Goal: Find specific page/section: Find specific page/section

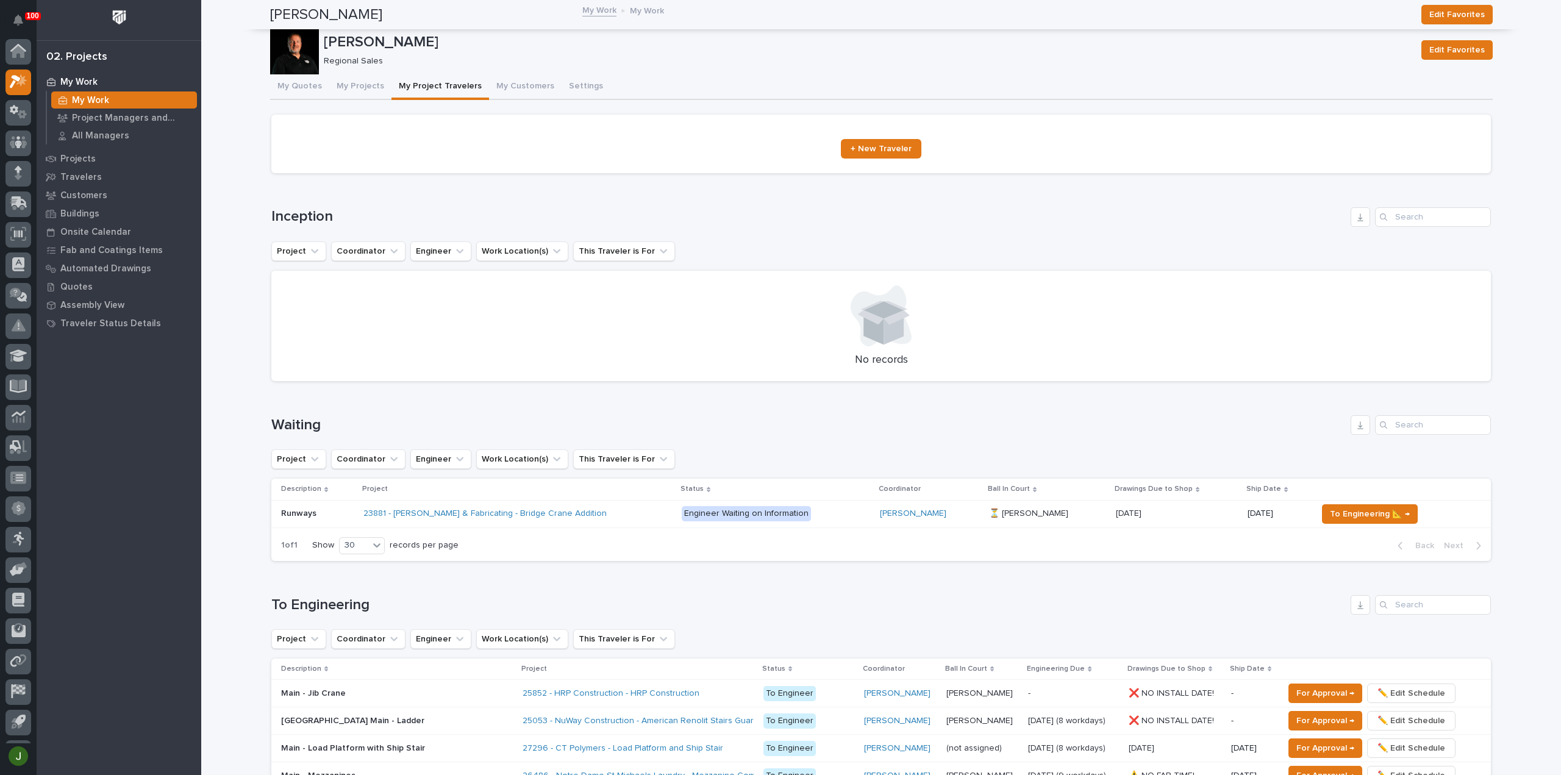
scroll to position [27, 0]
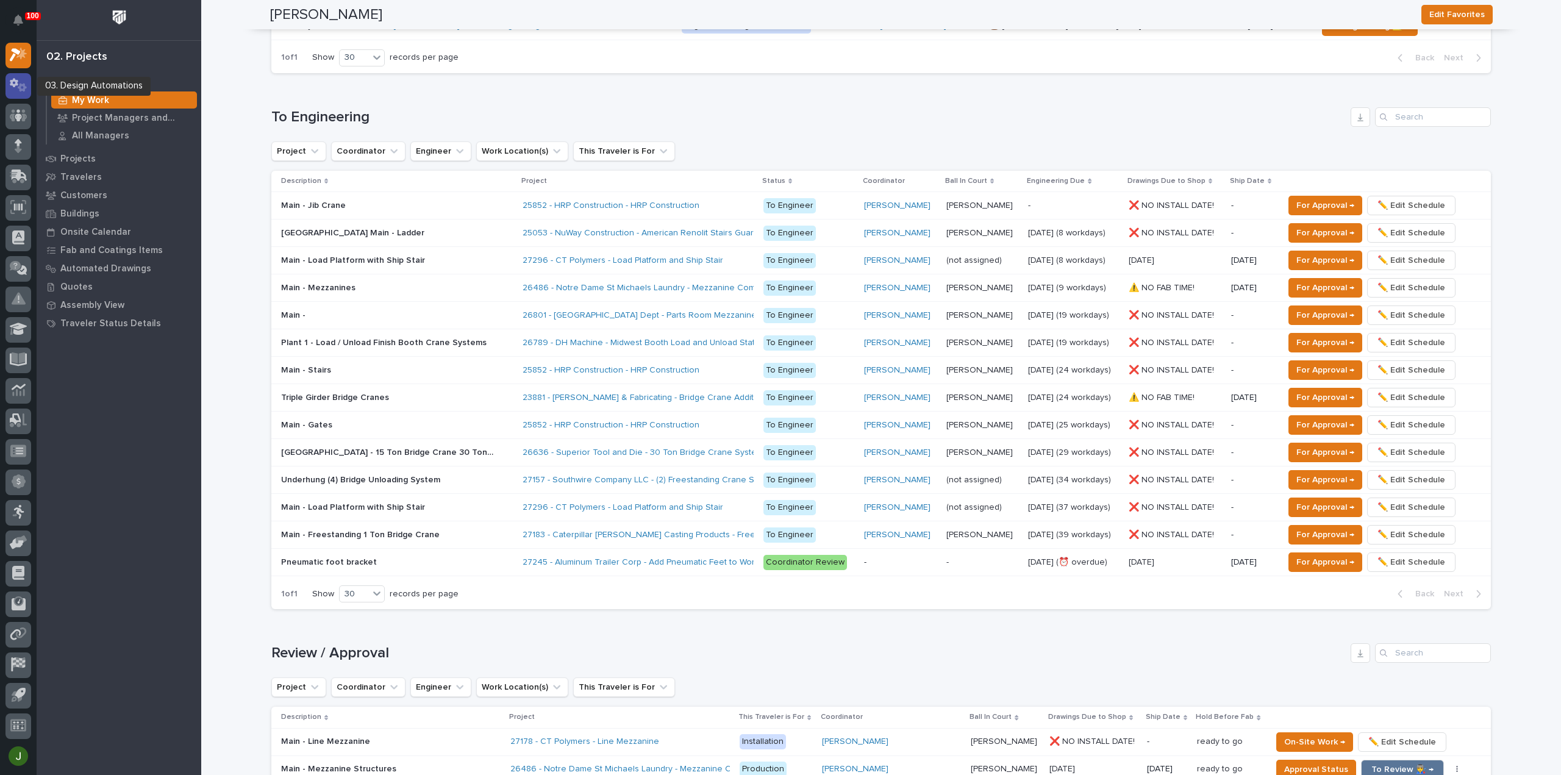
click at [14, 84] on icon at bounding box center [14, 83] width 9 height 9
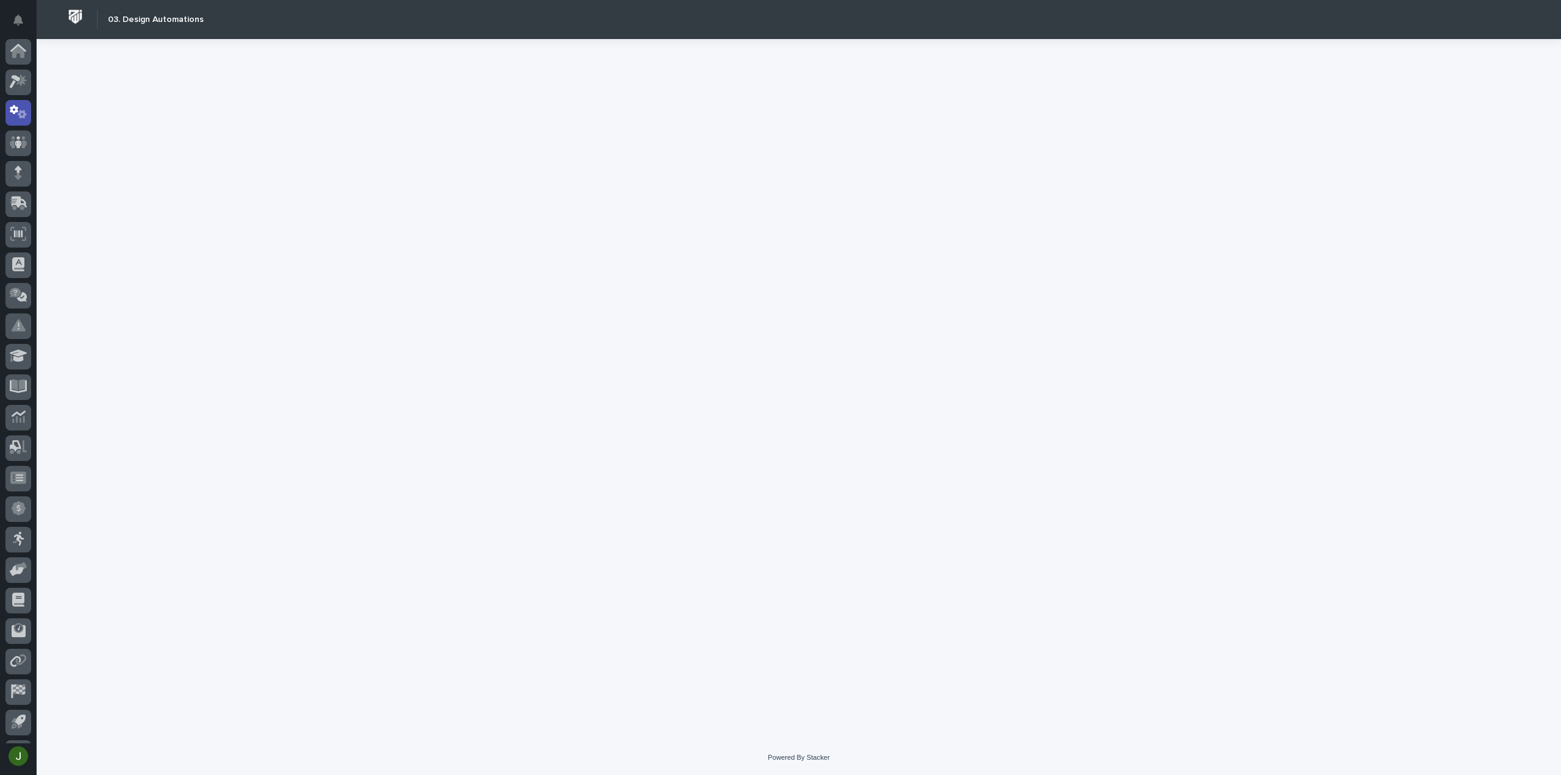
scroll to position [27, 0]
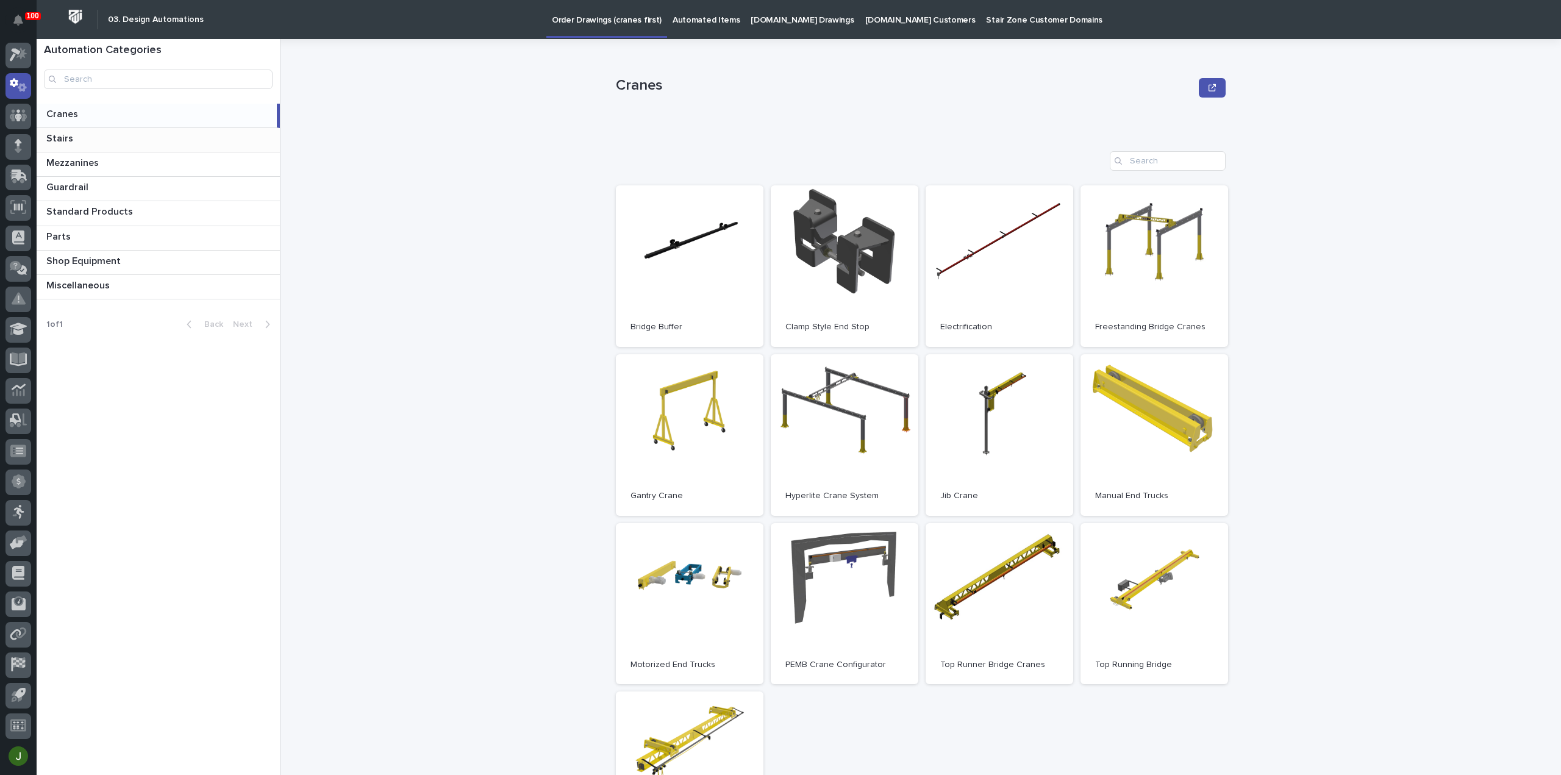
click at [57, 135] on p "Stairs" at bounding box center [60, 138] width 29 height 14
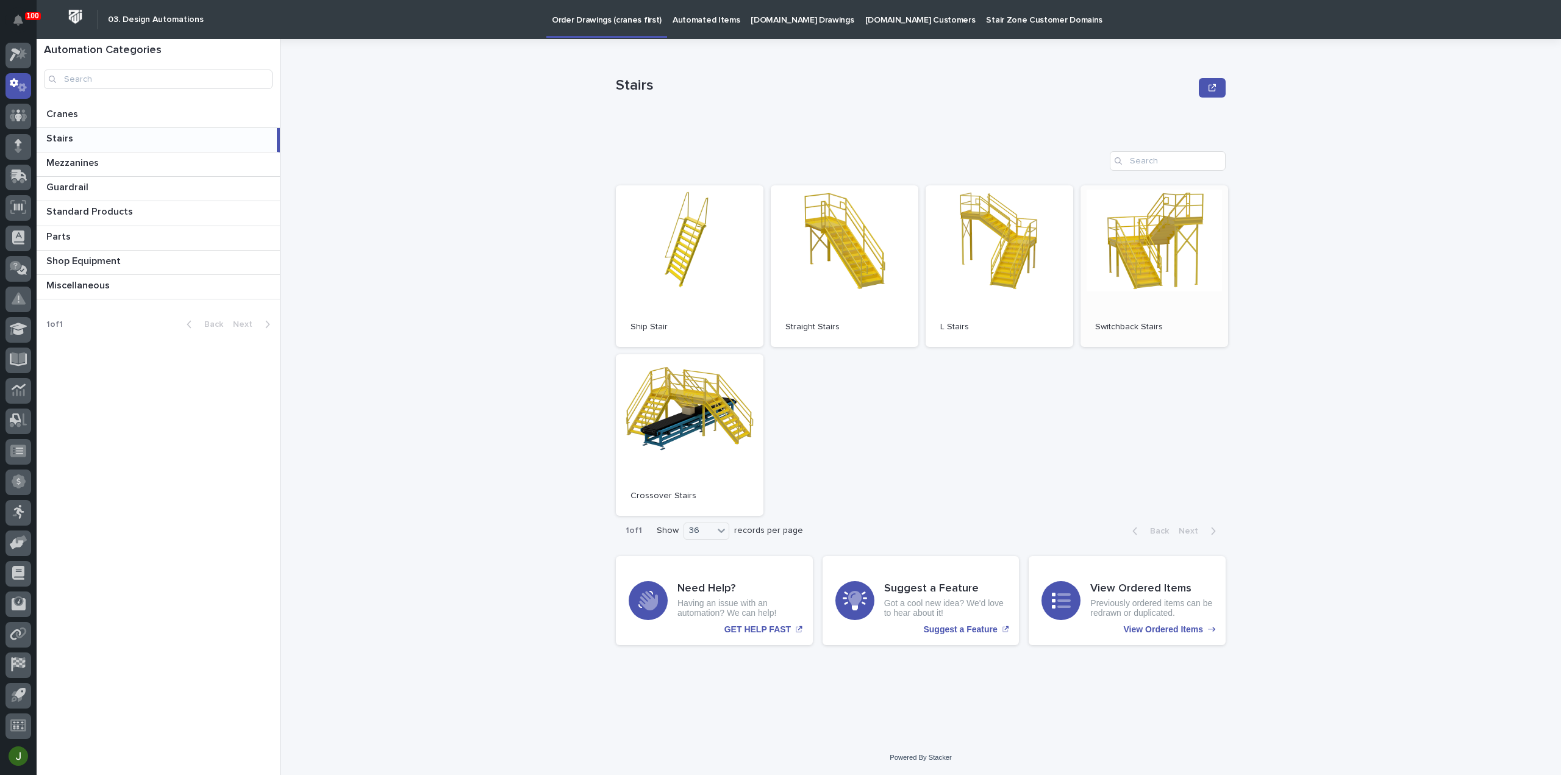
click at [1191, 251] on link "Open" at bounding box center [1155, 266] width 148 height 162
